Goal: Use online tool/utility: Utilize a website feature to perform a specific function

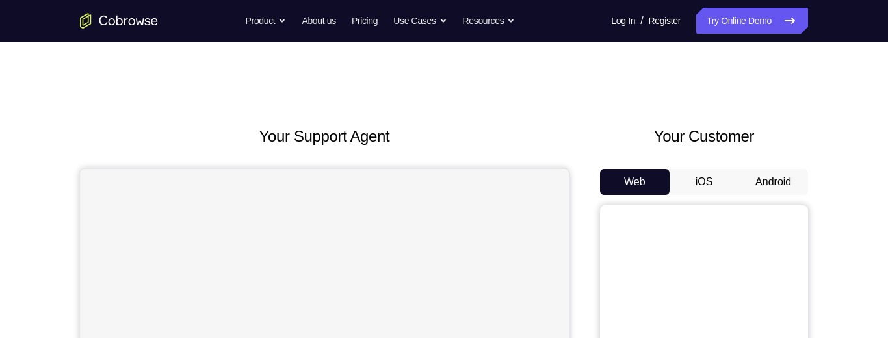
scroll to position [10, 0]
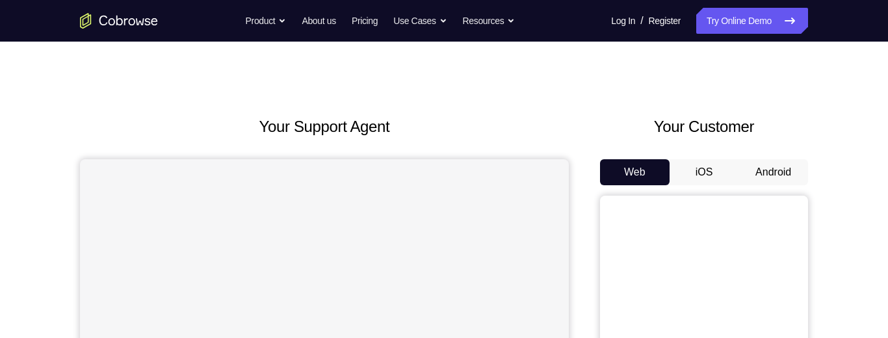
click at [770, 159] on button "Android" at bounding box center [773, 172] width 70 height 26
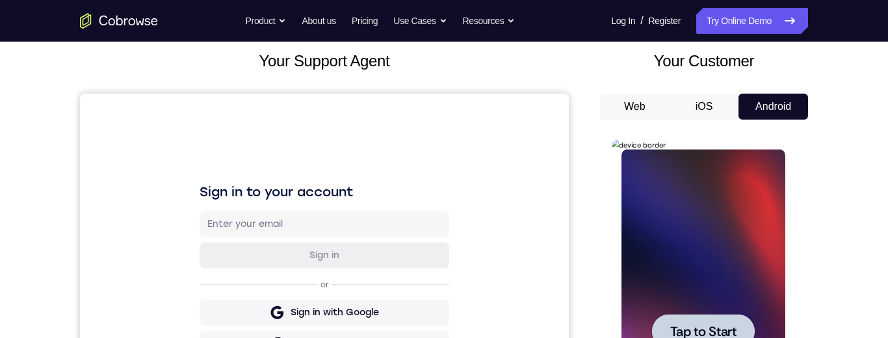
scroll to position [180, 0]
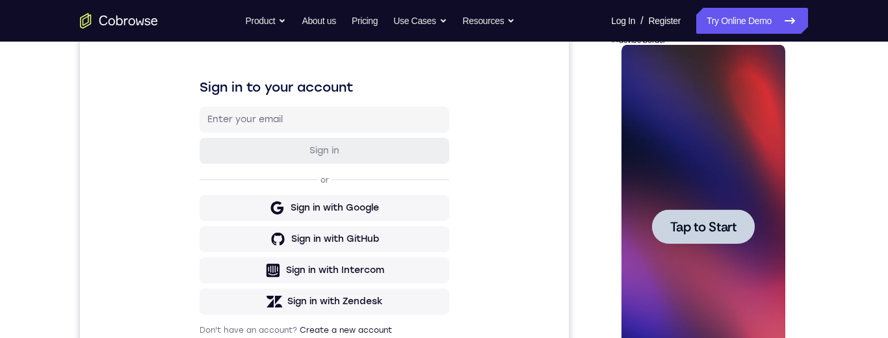
click at [684, 222] on span "Tap to Start" at bounding box center [702, 226] width 66 height 13
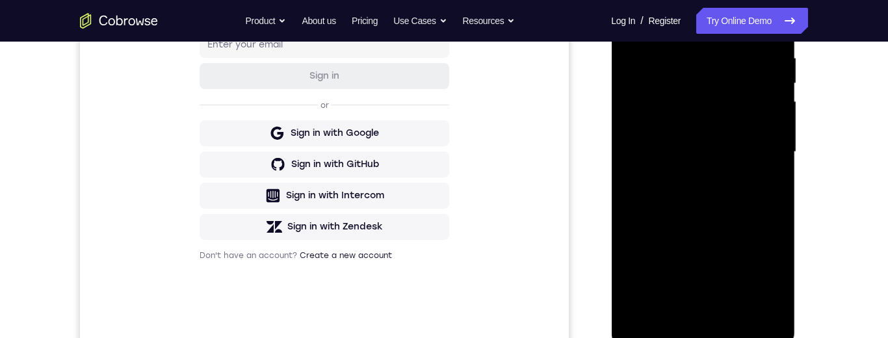
scroll to position [256, 0]
click at [708, 322] on div at bounding box center [703, 151] width 164 height 364
click at [758, 268] on div at bounding box center [703, 151] width 164 height 364
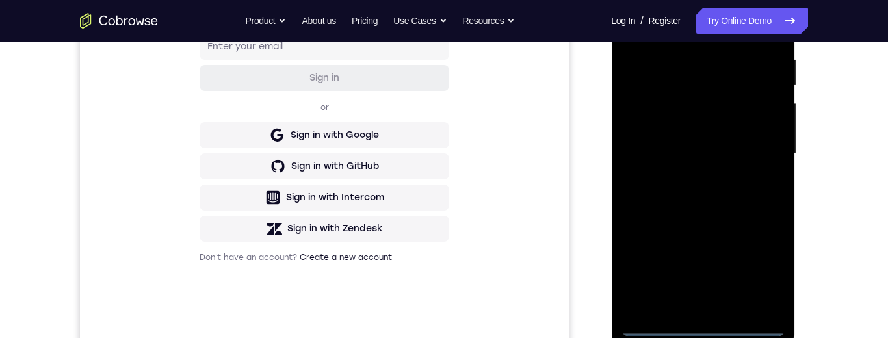
scroll to position [164, 0]
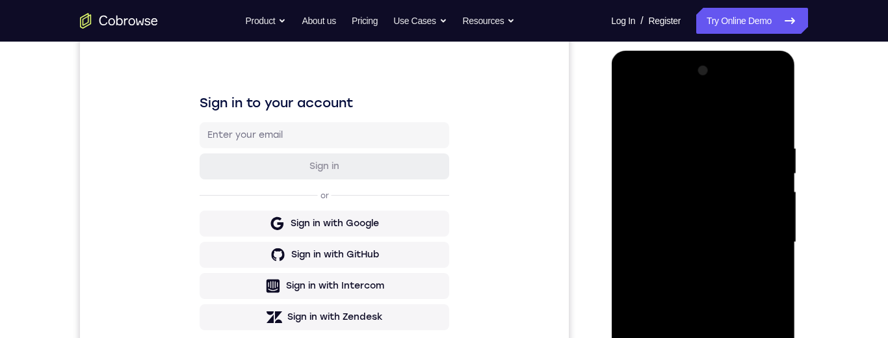
click at [680, 116] on div at bounding box center [703, 242] width 164 height 364
click at [753, 243] on div at bounding box center [703, 242] width 164 height 364
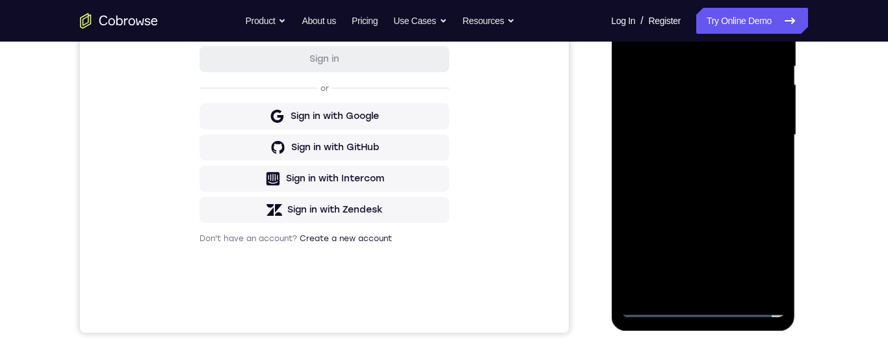
click at [695, 286] on div at bounding box center [703, 135] width 164 height 364
click at [708, 201] on div at bounding box center [703, 135] width 164 height 364
click at [723, 126] on div at bounding box center [703, 135] width 164 height 364
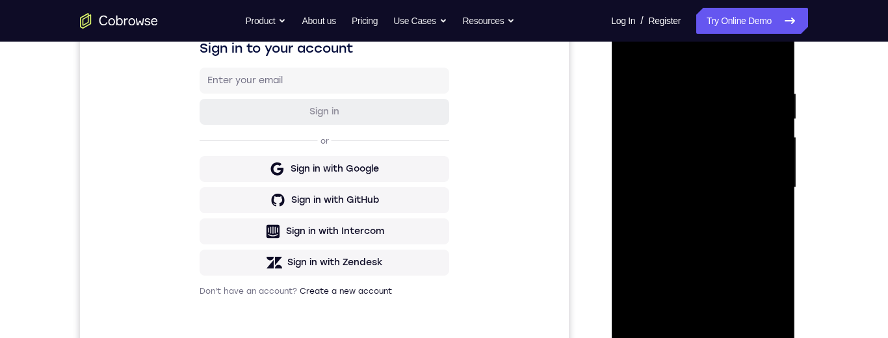
scroll to position [197, 0]
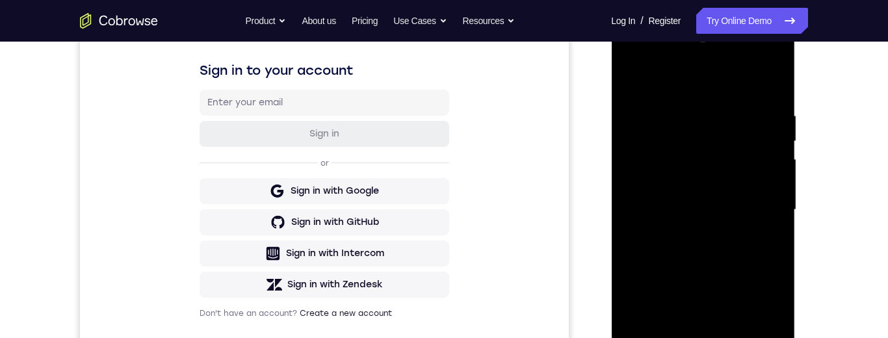
click at [716, 206] on div at bounding box center [703, 210] width 164 height 364
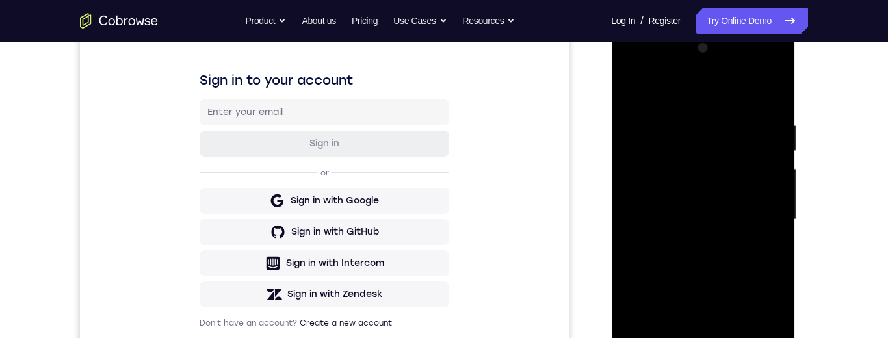
click at [714, 198] on div at bounding box center [703, 220] width 164 height 364
click at [695, 227] on div at bounding box center [703, 220] width 164 height 364
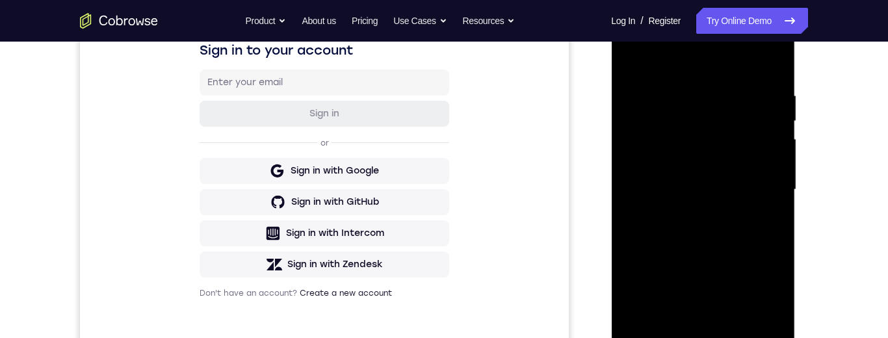
click at [716, 324] on div at bounding box center [703, 190] width 164 height 364
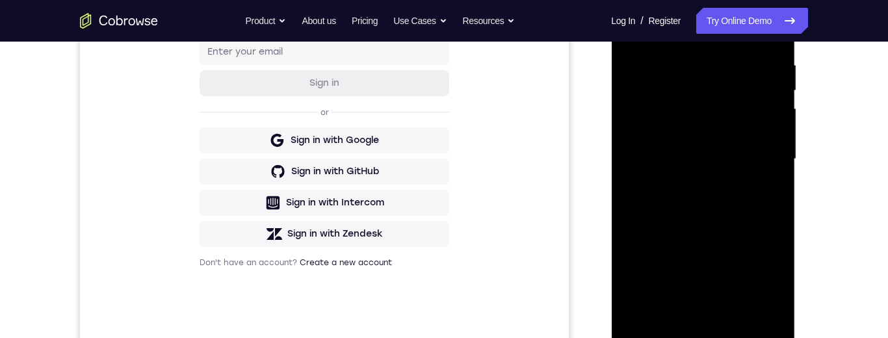
click at [707, 298] on div at bounding box center [703, 159] width 164 height 364
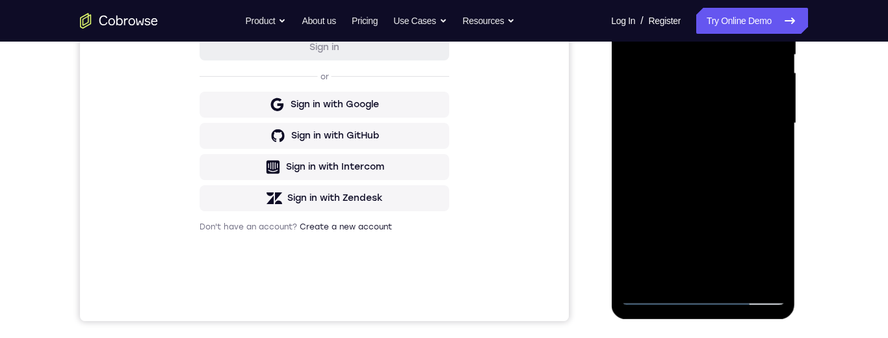
click at [747, 87] on div at bounding box center [703, 124] width 164 height 364
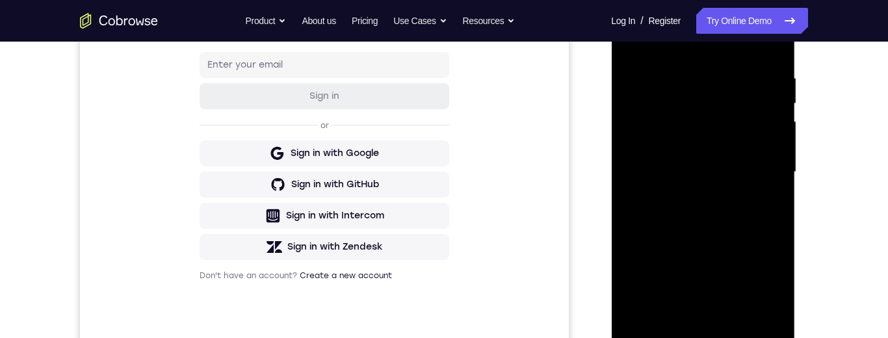
scroll to position [233, 0]
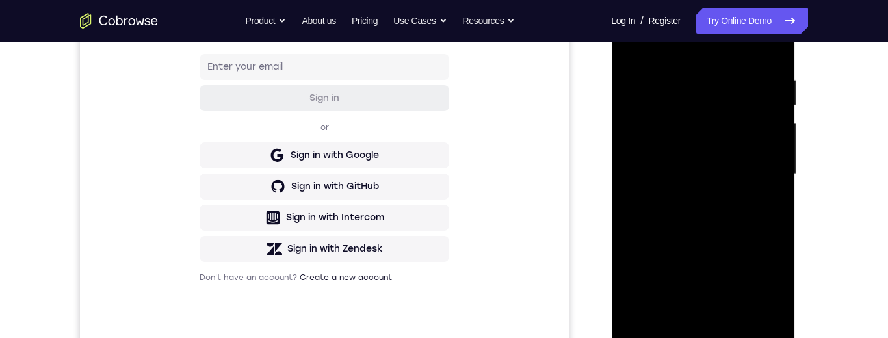
click at [642, 127] on div at bounding box center [703, 174] width 164 height 364
click at [670, 106] on div at bounding box center [703, 174] width 164 height 364
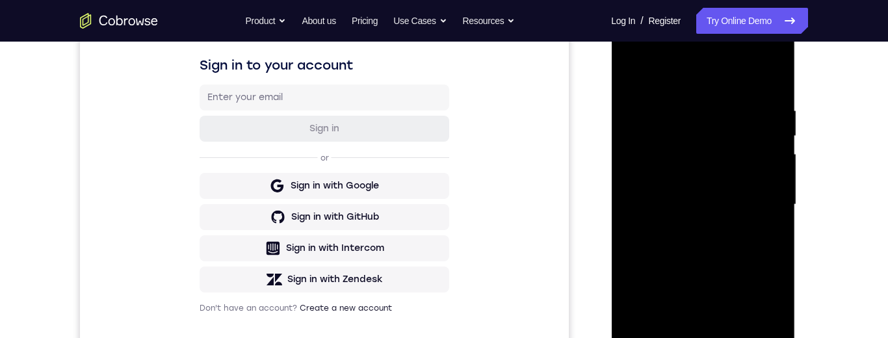
scroll to position [196, 0]
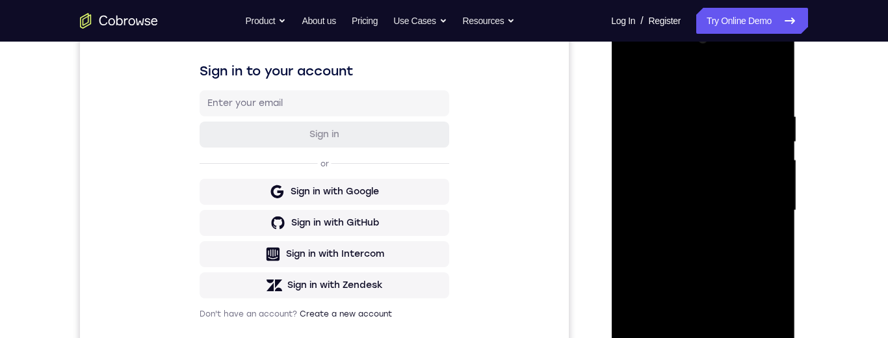
click at [671, 148] on div at bounding box center [703, 211] width 164 height 364
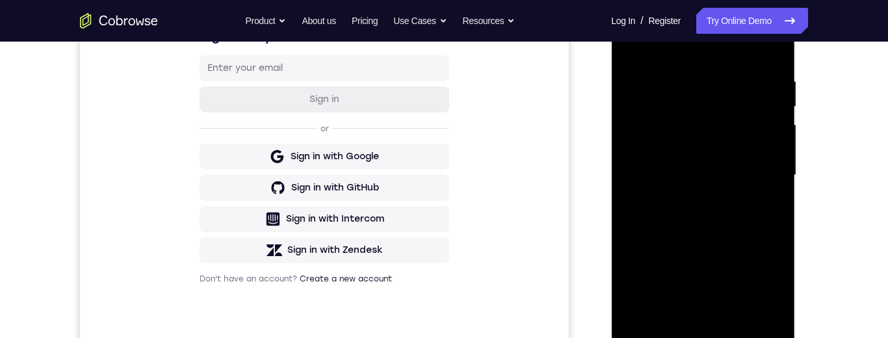
click at [706, 226] on div at bounding box center [703, 176] width 164 height 364
click at [777, 220] on div at bounding box center [703, 176] width 164 height 364
click at [739, 325] on div at bounding box center [703, 176] width 164 height 364
click at [705, 238] on div at bounding box center [703, 176] width 164 height 364
click at [740, 158] on div at bounding box center [703, 176] width 164 height 364
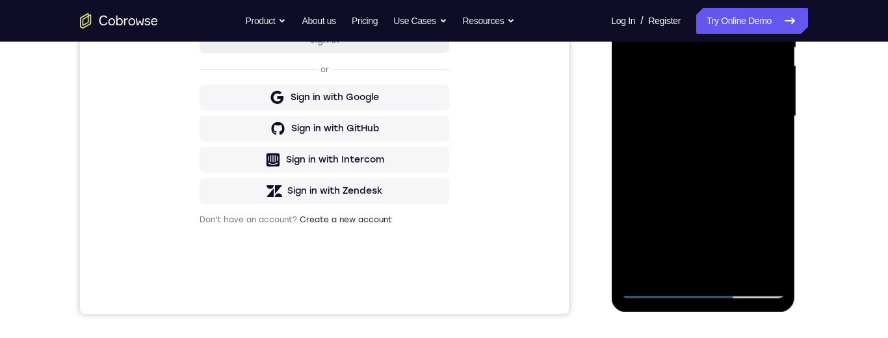
scroll to position [302, 0]
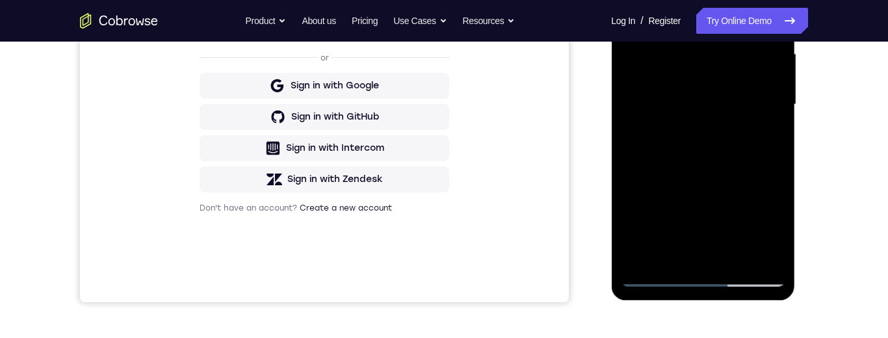
click at [639, 135] on div at bounding box center [703, 105] width 164 height 364
click at [775, 226] on div at bounding box center [703, 105] width 164 height 364
click at [654, 208] on div at bounding box center [703, 105] width 164 height 364
click at [763, 136] on div at bounding box center [703, 105] width 164 height 364
click at [762, 135] on div at bounding box center [703, 105] width 164 height 364
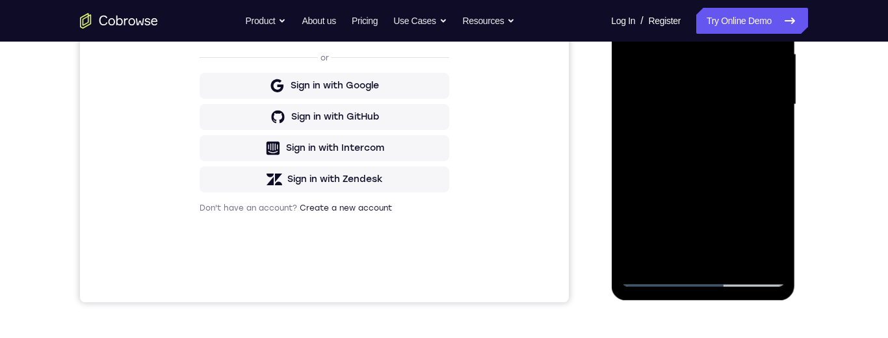
scroll to position [213, 0]
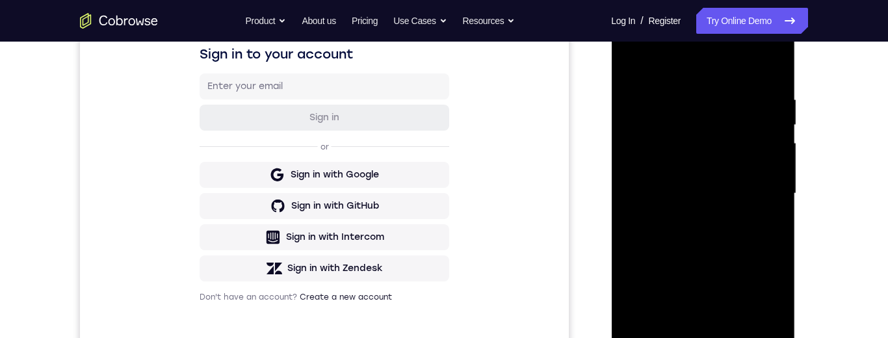
click at [628, 64] on div at bounding box center [703, 194] width 164 height 364
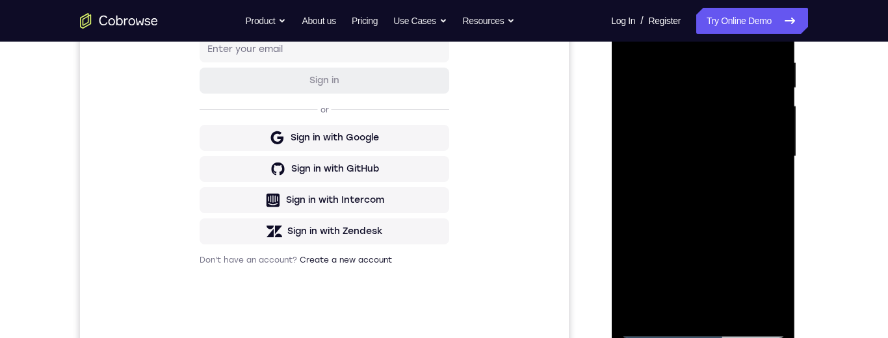
click at [745, 161] on div at bounding box center [703, 157] width 164 height 364
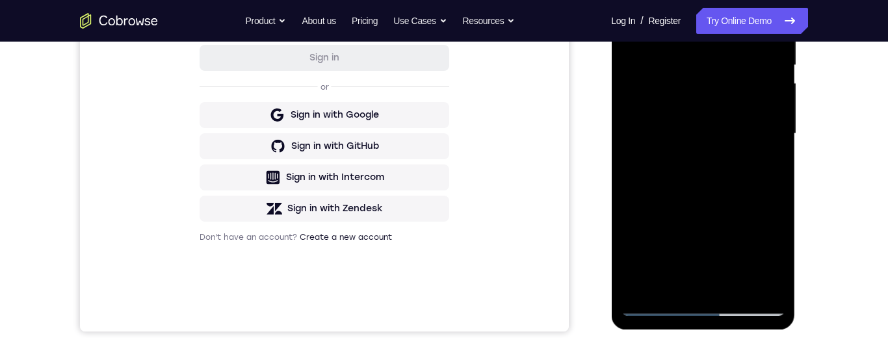
click at [673, 274] on div at bounding box center [703, 134] width 164 height 364
click at [764, 168] on div at bounding box center [703, 134] width 164 height 364
click at [768, 171] on div at bounding box center [703, 134] width 164 height 364
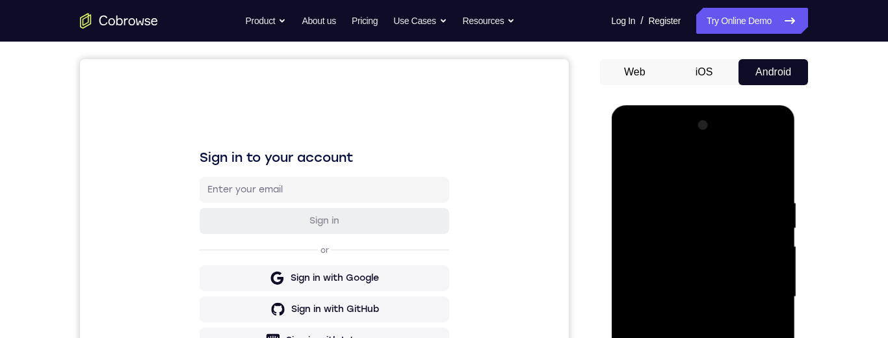
click at [623, 169] on div at bounding box center [703, 297] width 164 height 364
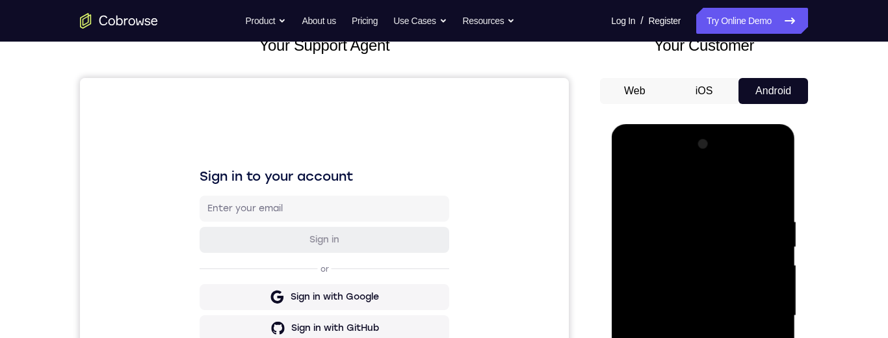
scroll to position [161, 0]
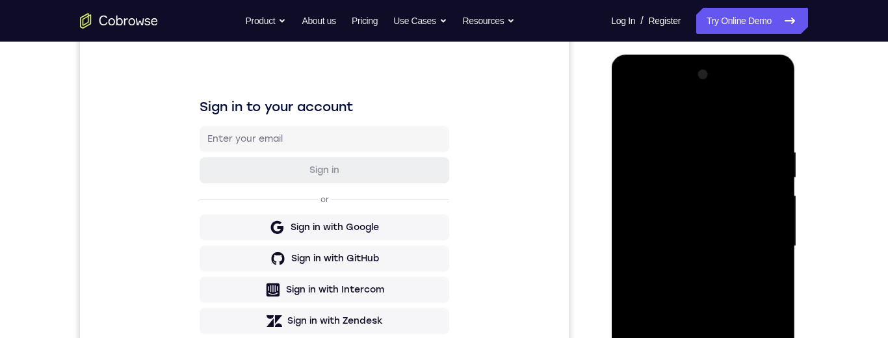
click at [636, 155] on div at bounding box center [703, 246] width 164 height 364
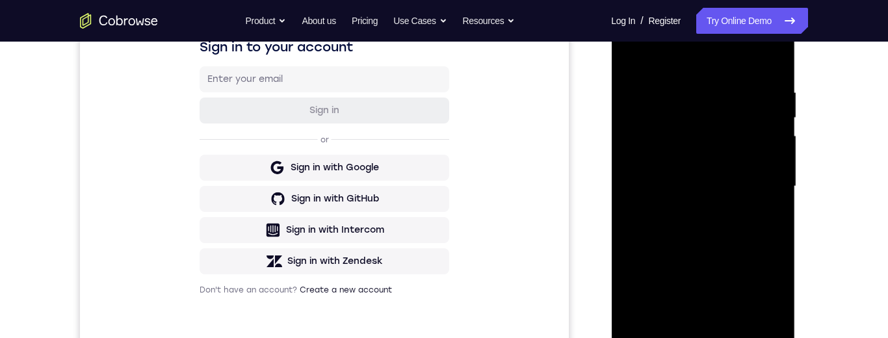
click at [643, 94] on div at bounding box center [703, 187] width 164 height 364
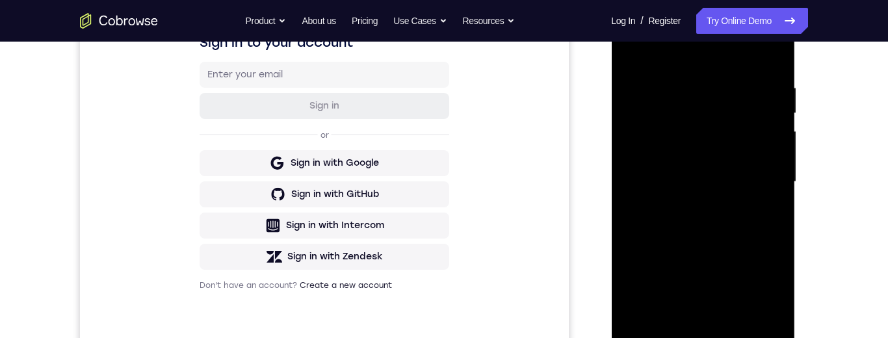
scroll to position [263, 0]
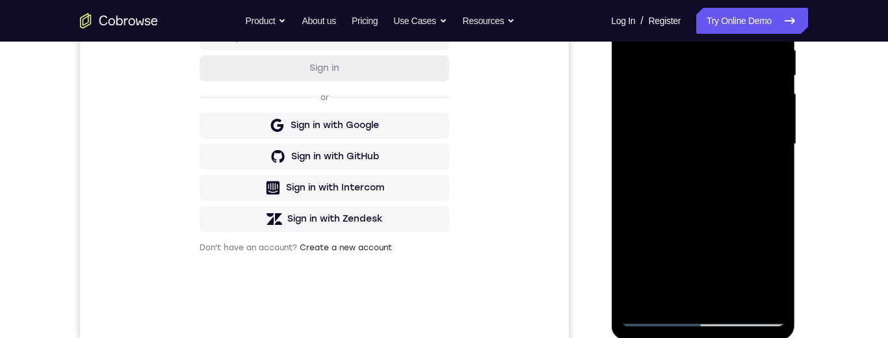
click at [766, 249] on div at bounding box center [703, 144] width 164 height 364
click at [714, 116] on div at bounding box center [703, 144] width 164 height 364
